Goal: Task Accomplishment & Management: Manage account settings

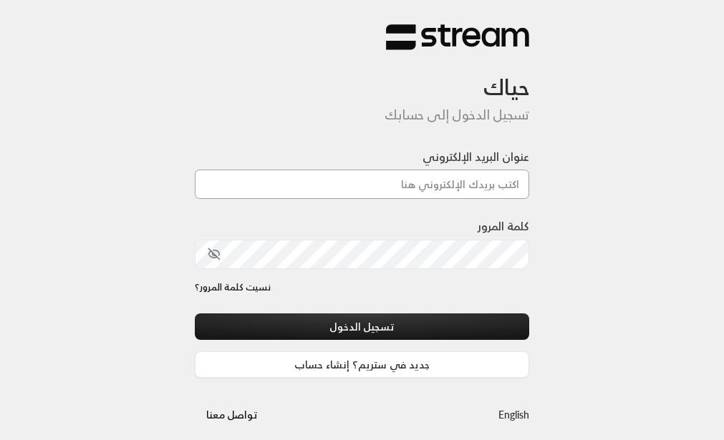
click at [413, 180] on input "عنوان البريد الإلكتروني" at bounding box center [362, 184] width 335 height 29
click at [441, 180] on input "عنوان البريد الإلكتروني" at bounding box center [362, 184] width 335 height 29
type input "[EMAIL_ADDRESS][DOMAIN_NAME]"
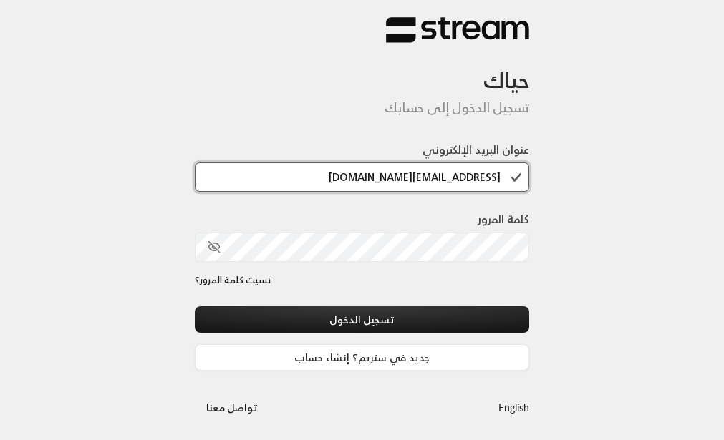
scroll to position [11, 0]
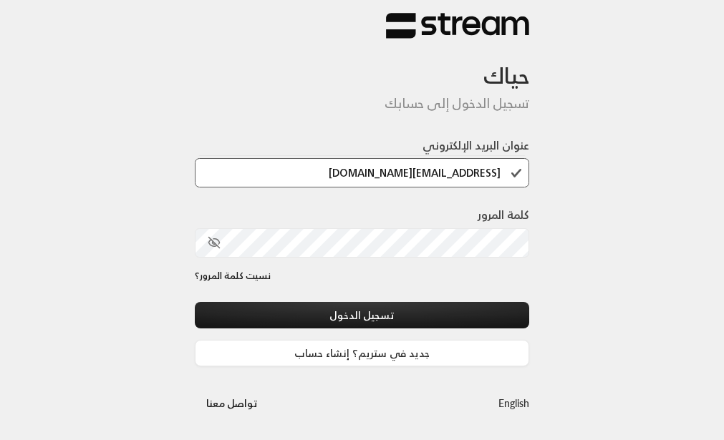
click at [595, 318] on div "حياك تسجيل الدخول إلى حسابك عنوان البريد الإلكتروني [EMAIL_ADDRESS][DOMAIN_NAME…" at bounding box center [362, 215] width 724 height 452
drag, startPoint x: 65, startPoint y: 27, endPoint x: -17, endPoint y: -68, distance: 125.9
